Goal: Transaction & Acquisition: Book appointment/travel/reservation

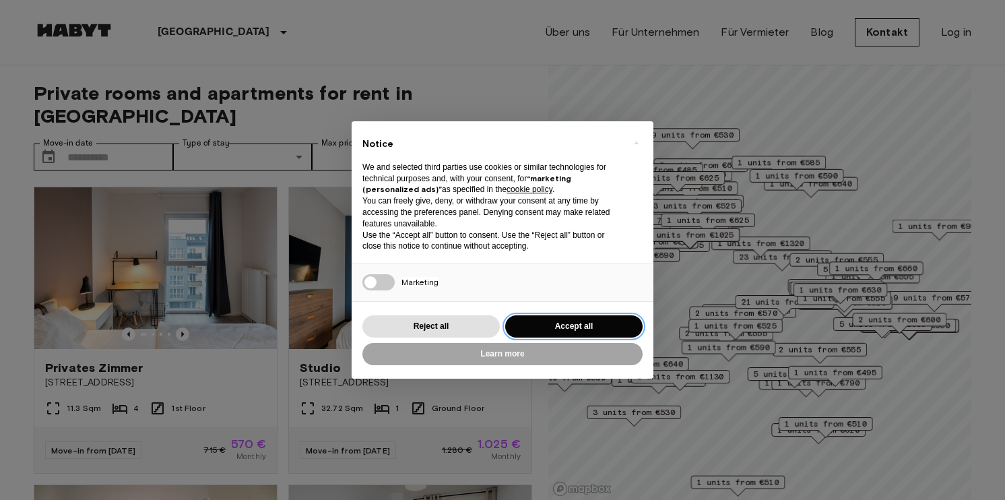
click at [593, 325] on button "Accept all" at bounding box center [573, 326] width 137 height 22
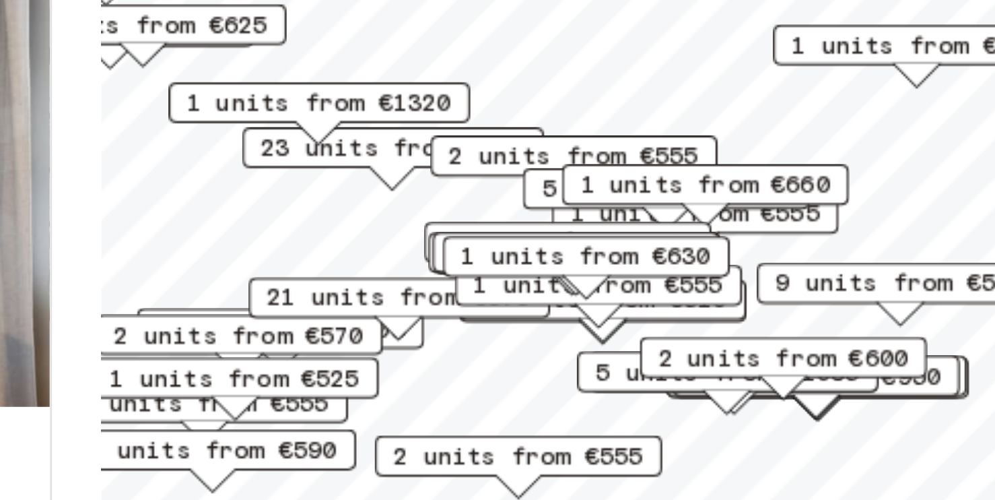
click at [772, 311] on span "9 units from €570" at bounding box center [805, 308] width 82 height 12
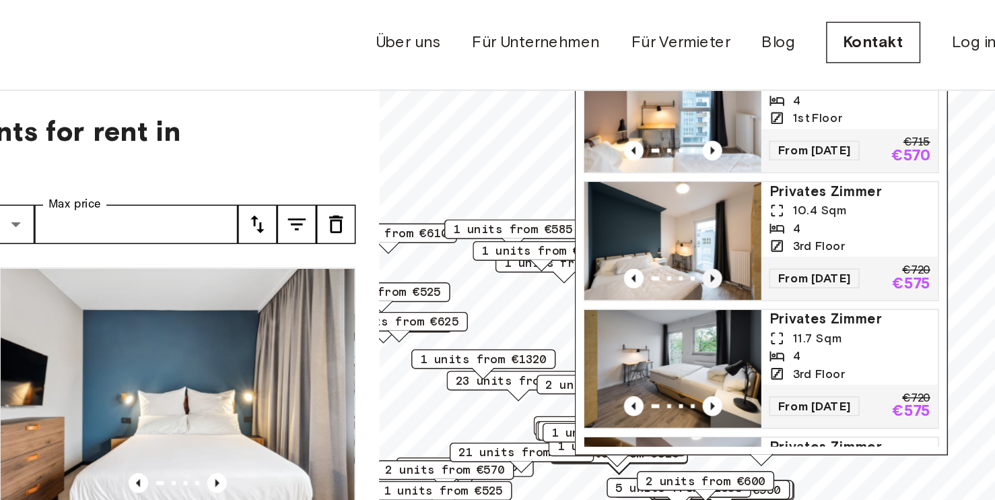
click at [773, 194] on icon "Previous image" at bounding box center [771, 193] width 13 height 13
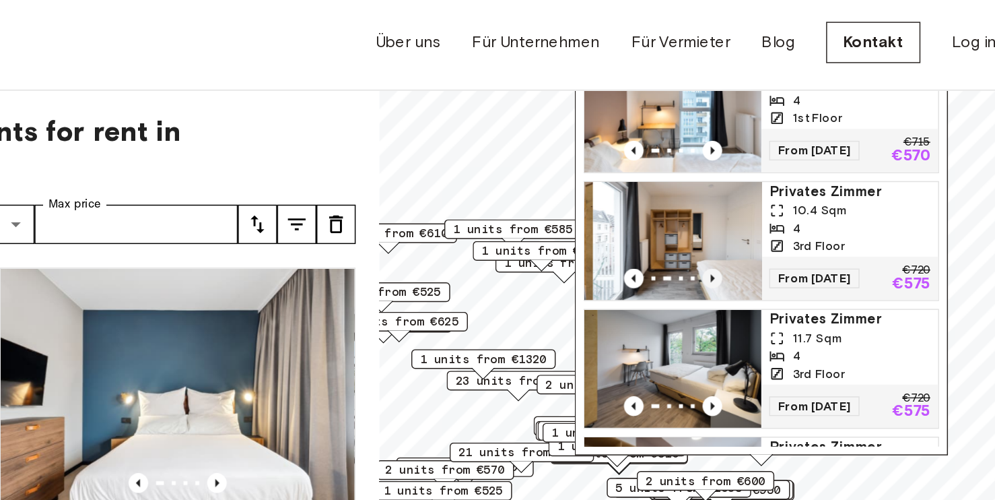
click at [773, 194] on icon "Previous image" at bounding box center [771, 193] width 13 height 13
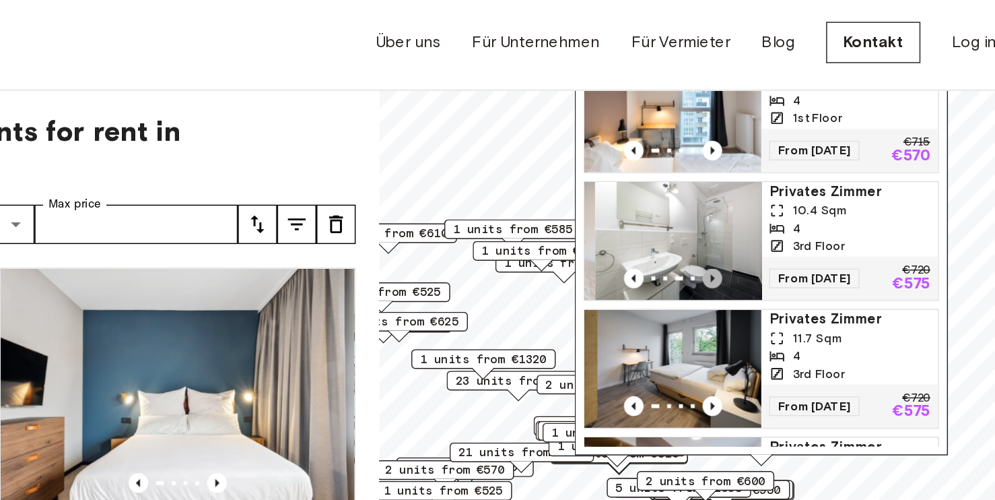
click at [773, 194] on icon "Previous image" at bounding box center [771, 193] width 13 height 13
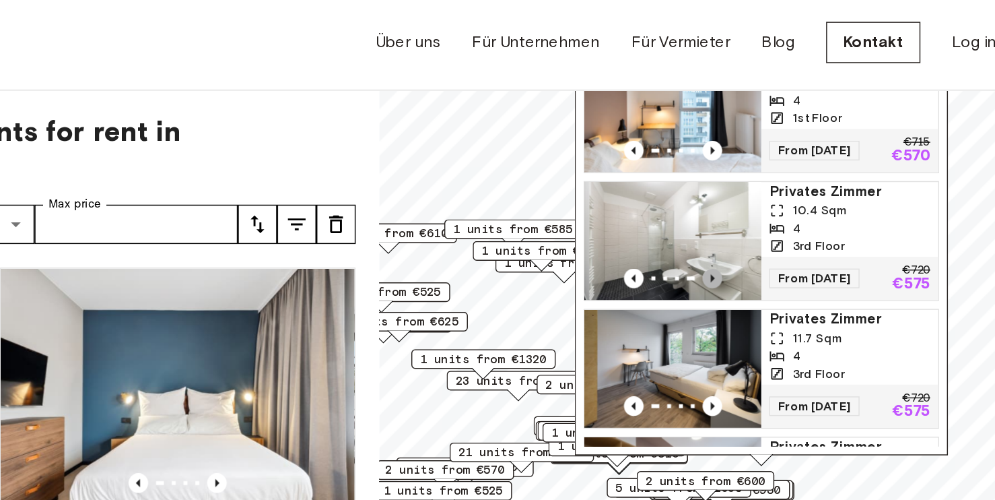
click at [773, 194] on icon "Previous image" at bounding box center [771, 193] width 13 height 13
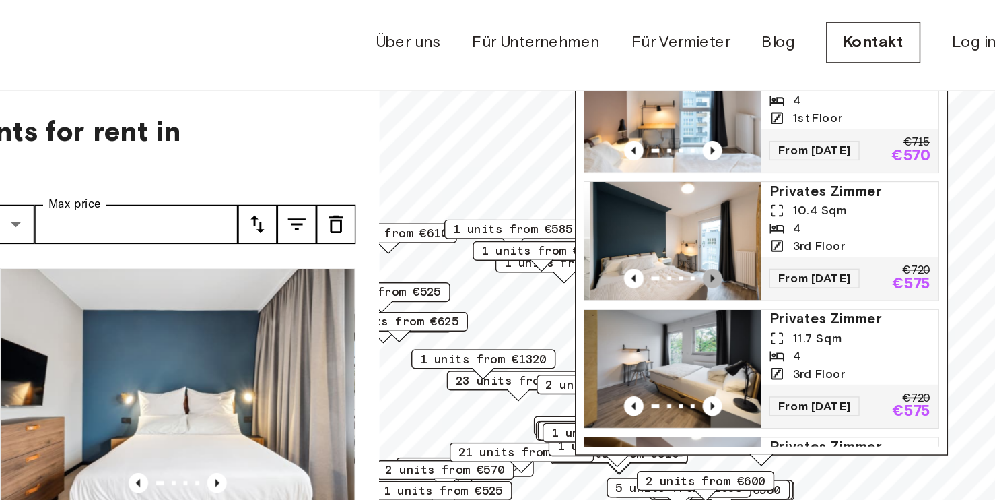
click at [773, 194] on icon "Previous image" at bounding box center [771, 193] width 13 height 13
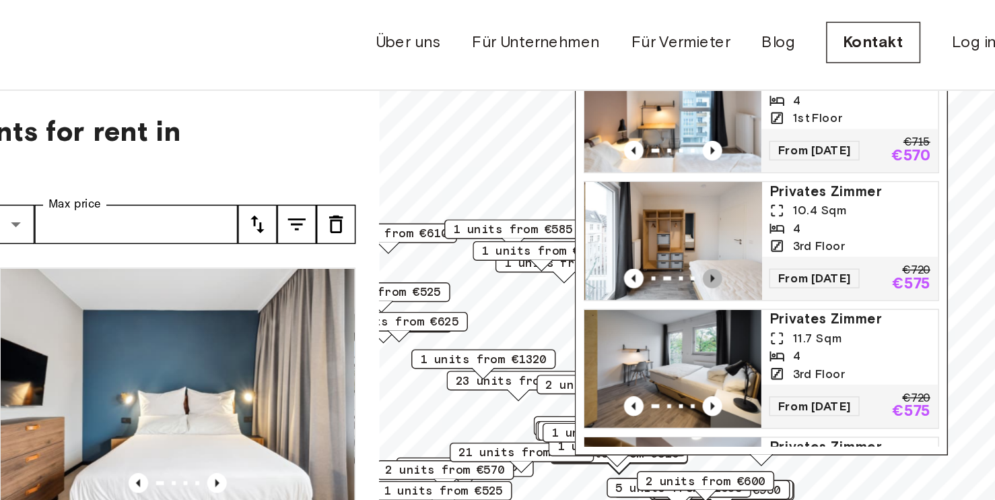
click at [773, 194] on icon "Previous image" at bounding box center [771, 193] width 13 height 13
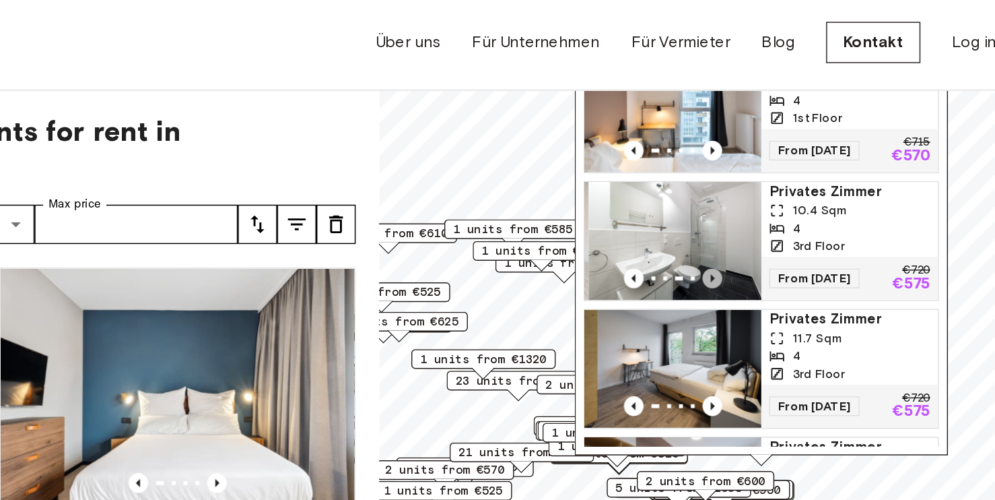
click at [773, 194] on icon "Previous image" at bounding box center [771, 193] width 13 height 13
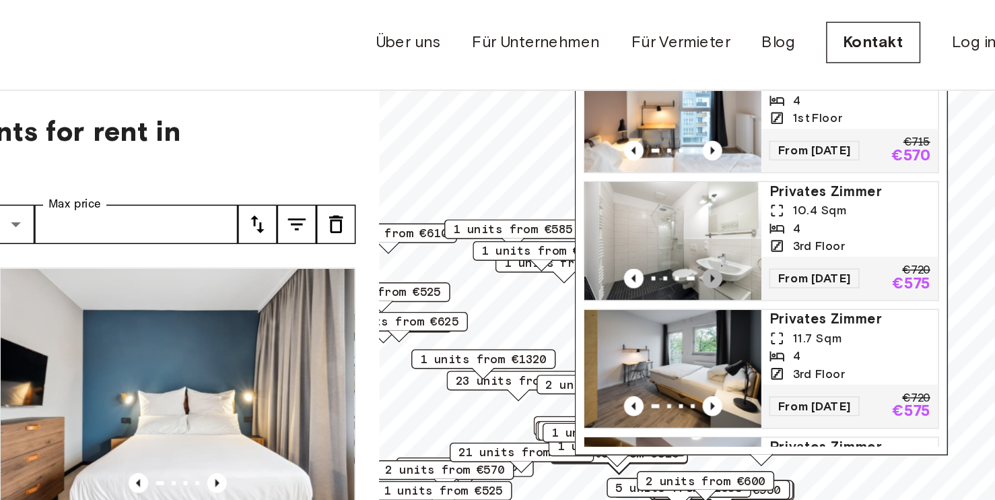
click at [773, 194] on icon "Previous image" at bounding box center [771, 193] width 13 height 13
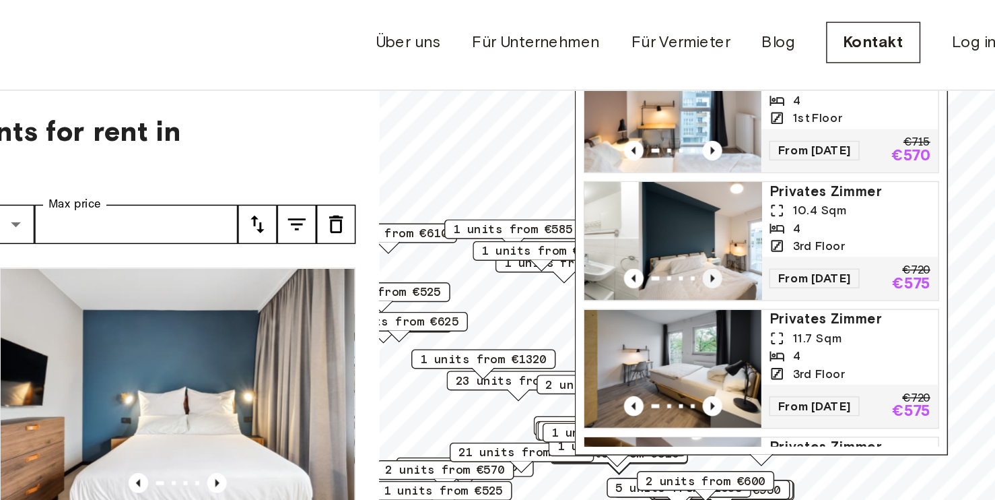
click at [773, 194] on icon "Previous image" at bounding box center [771, 193] width 13 height 13
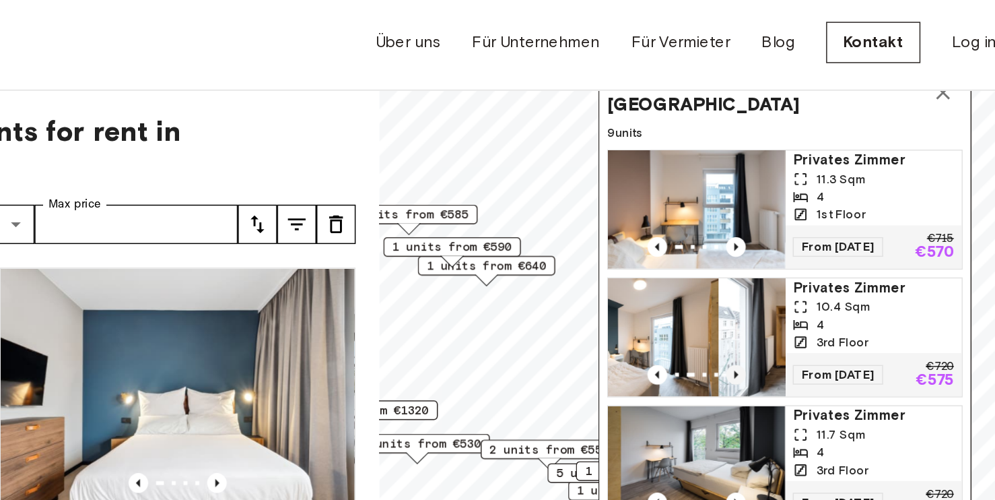
click at [773, 194] on img "Map marker" at bounding box center [714, 234] width 121 height 81
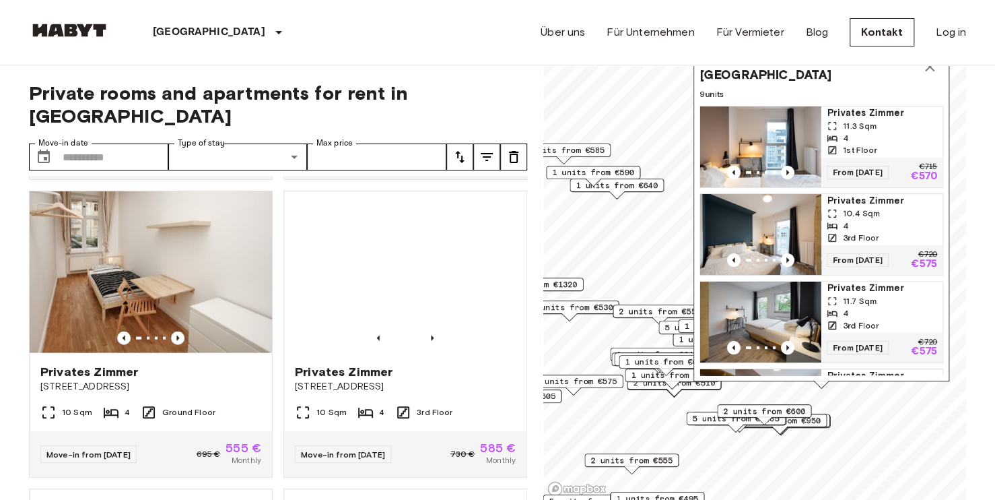
scroll to position [1484, 0]
